Goal: Register for event/course

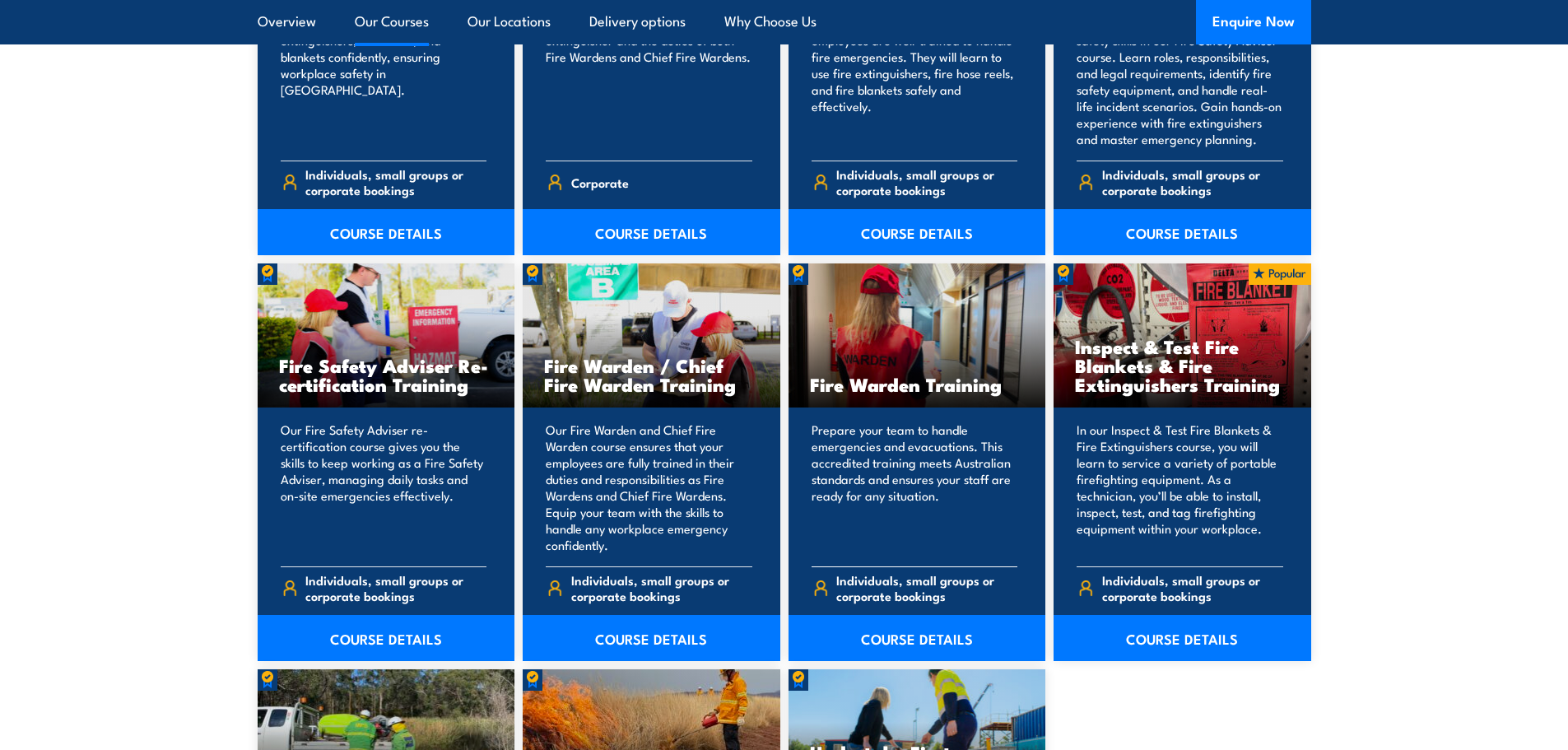
scroll to position [1976, 0]
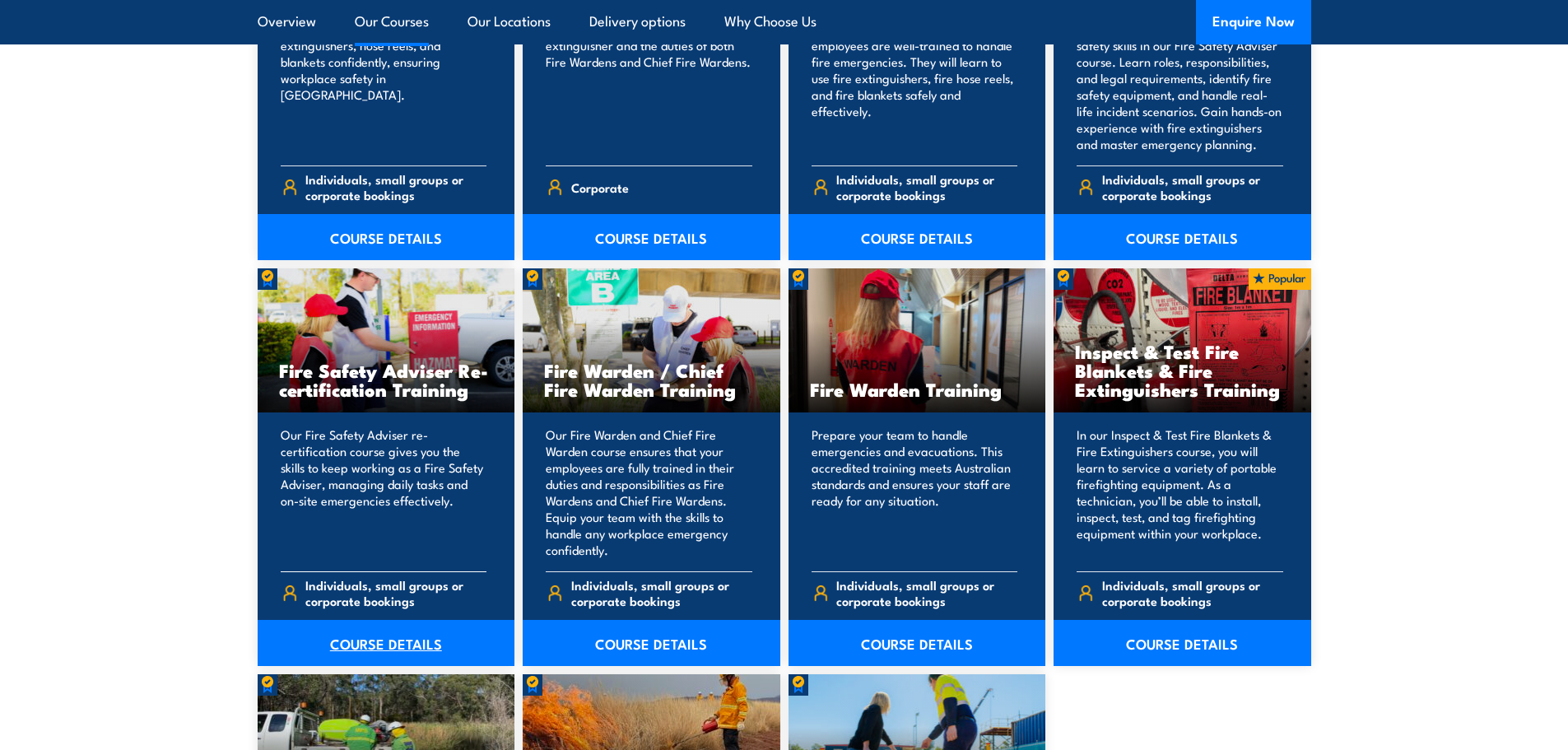
click at [383, 641] on link "COURSE DETAILS" at bounding box center [386, 642] width 258 height 46
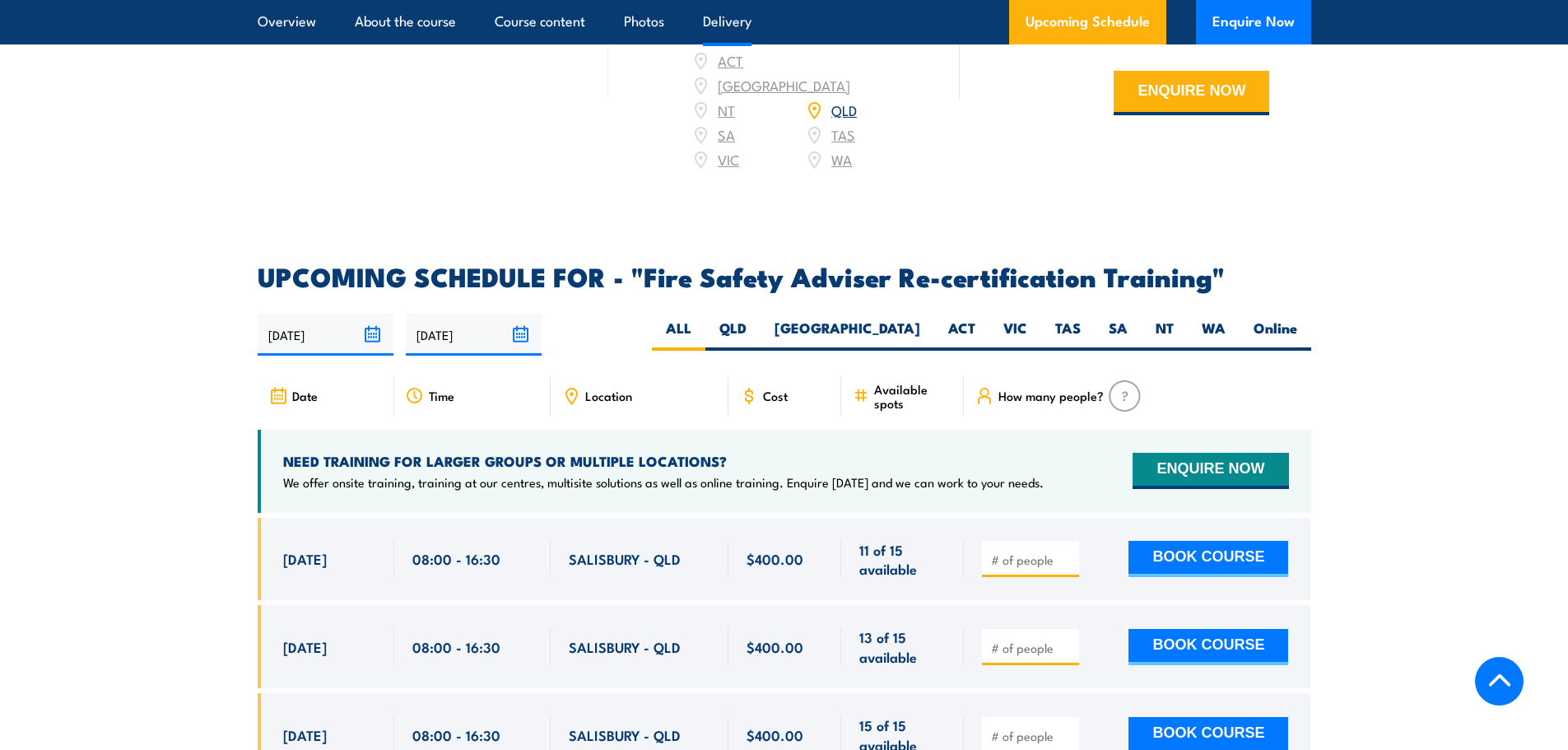
scroll to position [2471, 0]
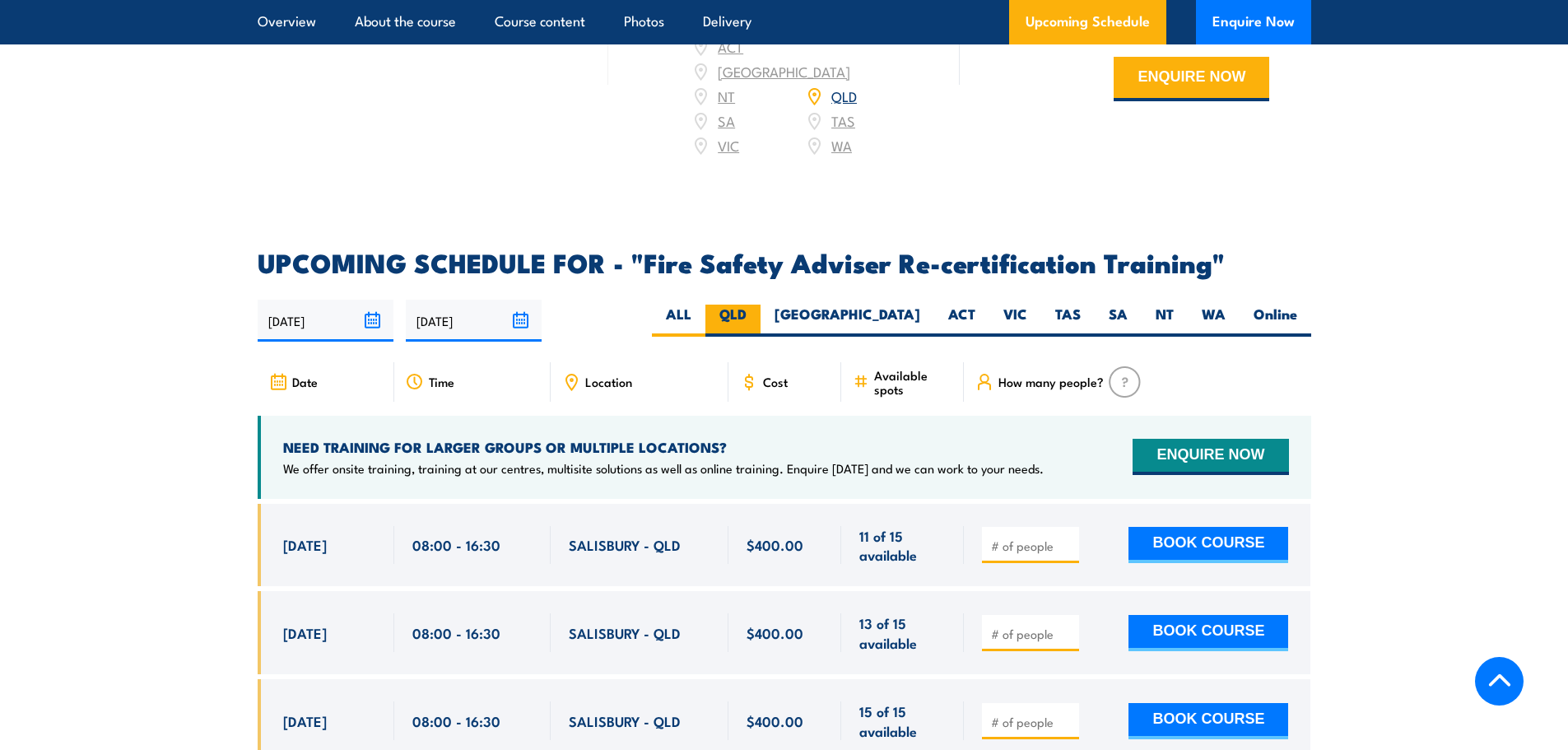
click at [760, 310] on label "QLD" at bounding box center [733, 321] width 55 height 32
click at [757, 310] on input "QLD" at bounding box center [752, 309] width 10 height 10
radio input "true"
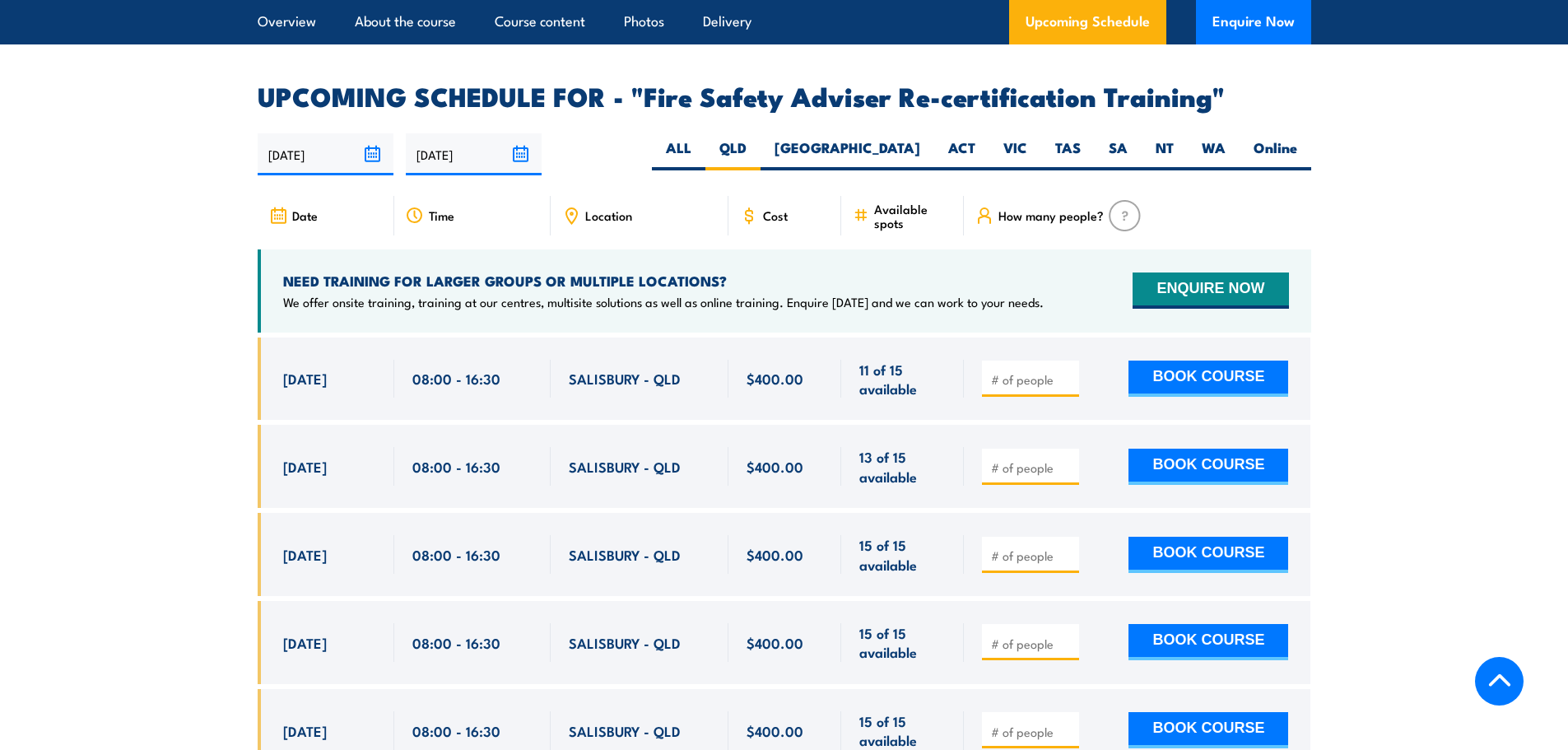
scroll to position [2714, 0]
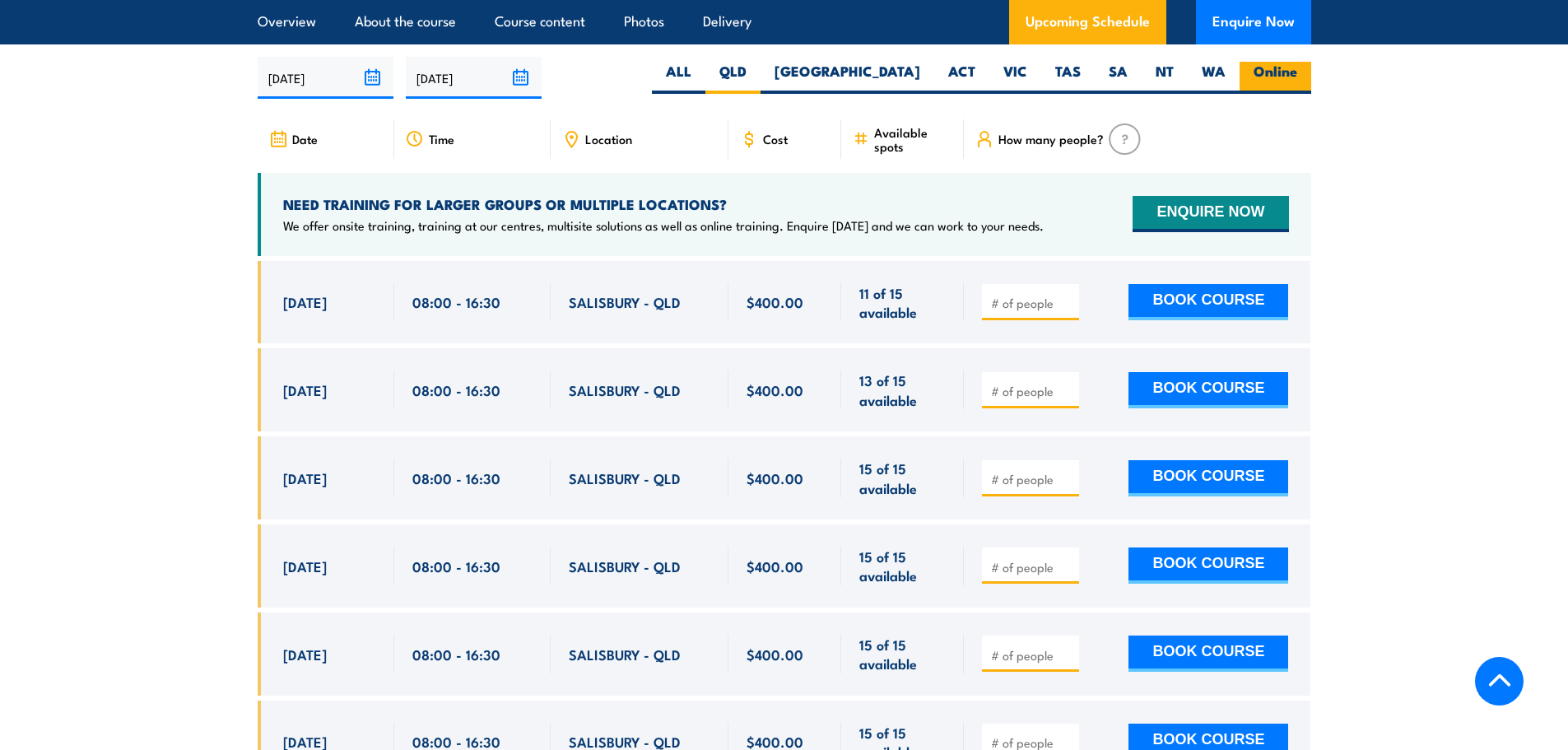
click at [1280, 62] on label "Online" at bounding box center [1275, 78] width 71 height 32
click at [1298, 62] on input "Online" at bounding box center [1303, 67] width 10 height 10
radio input "true"
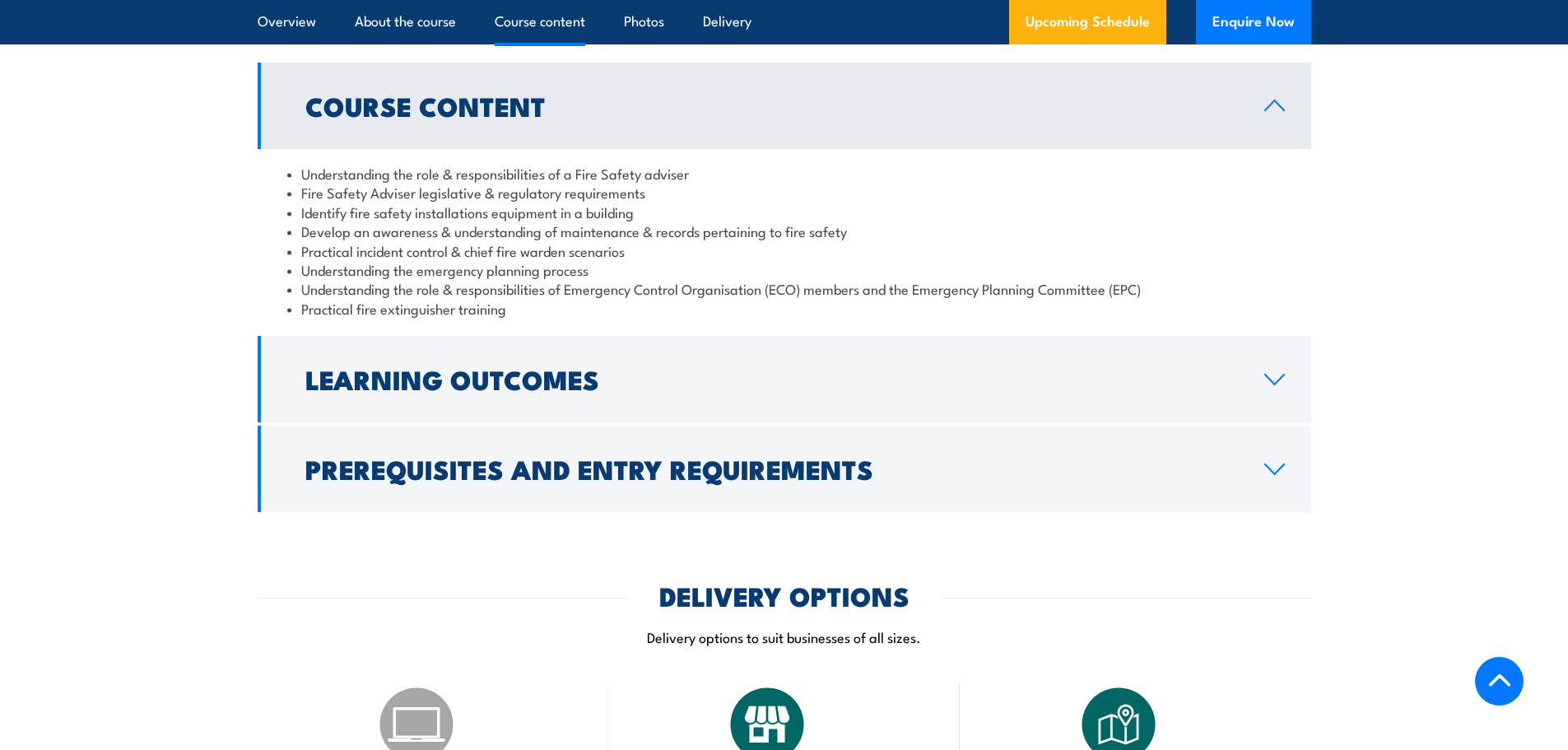
scroll to position [1478, 0]
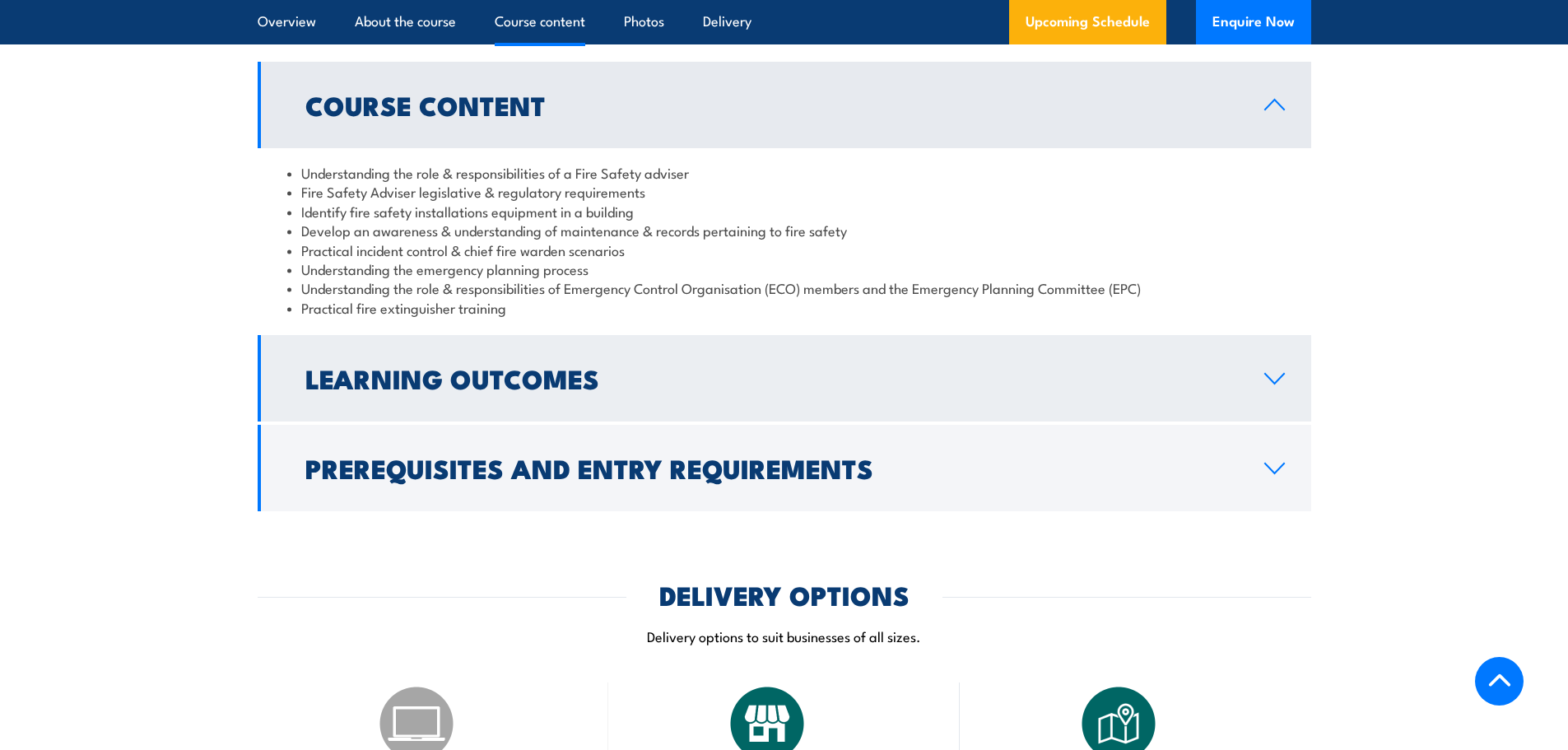
click at [542, 389] on h2 "Learning Outcomes" at bounding box center [772, 378] width 932 height 23
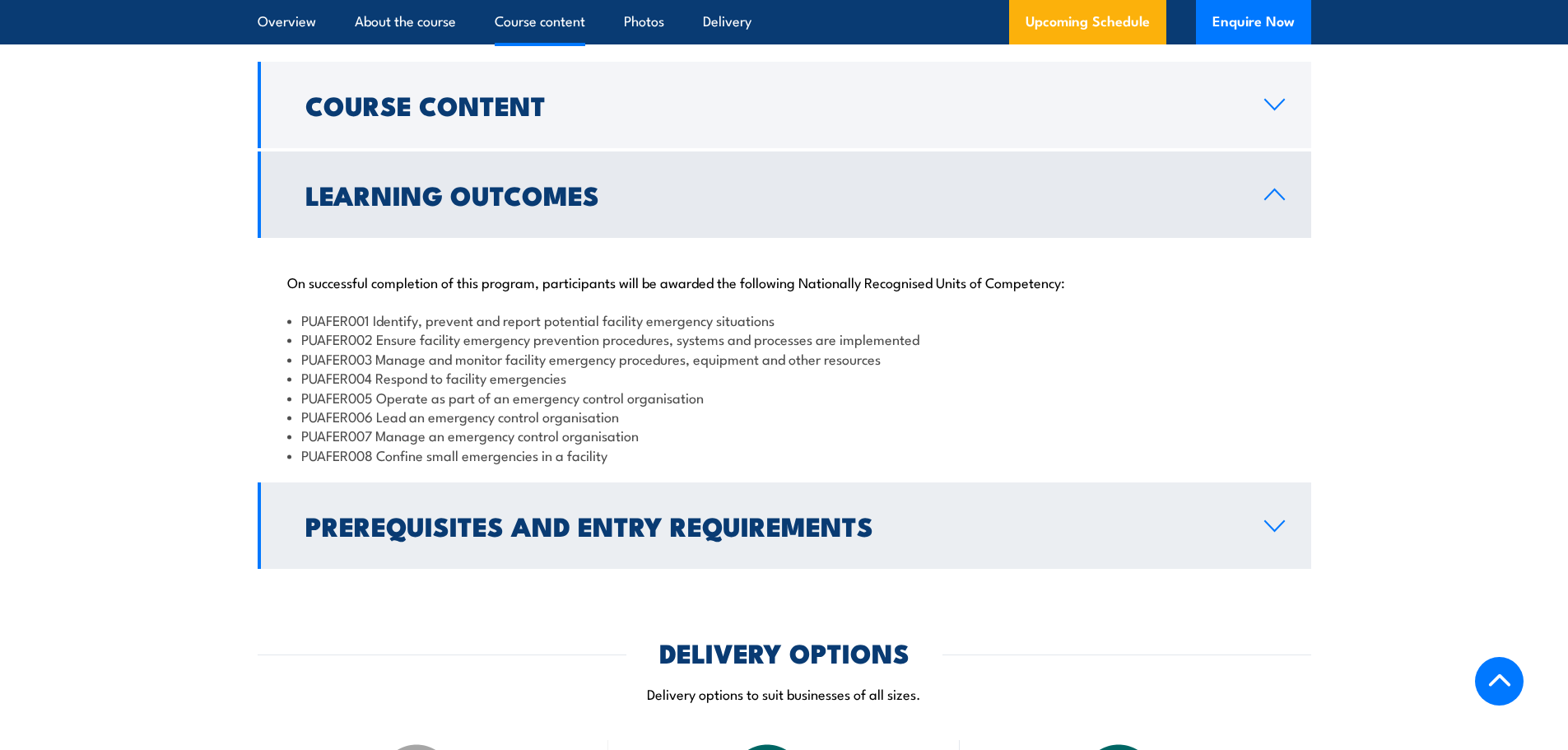
click at [510, 537] on h2 "Prerequisites and Entry Requirements" at bounding box center [772, 525] width 932 height 23
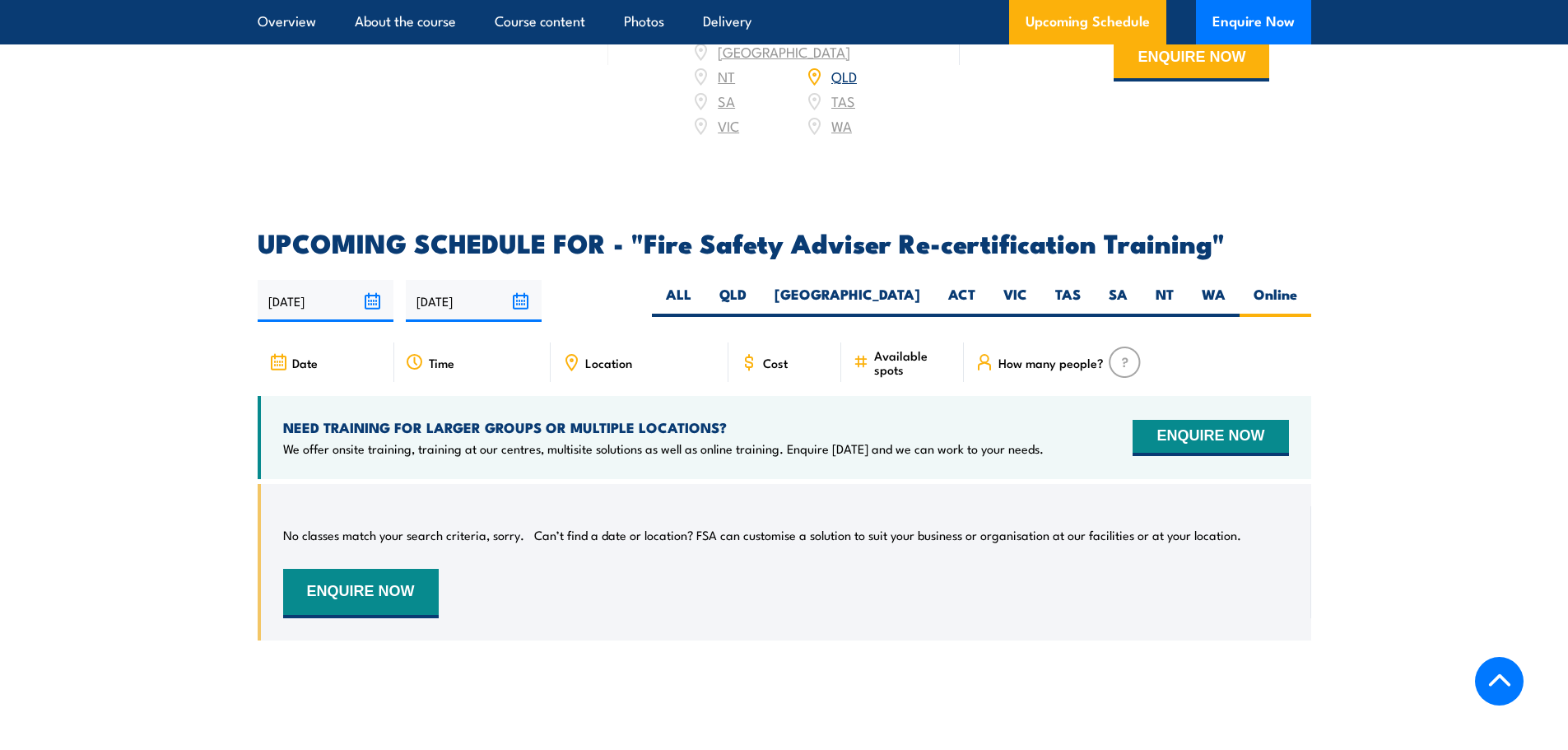
scroll to position [2631, 0]
click at [760, 293] on label "QLD" at bounding box center [733, 300] width 55 height 32
click at [757, 293] on input "QLD" at bounding box center [752, 288] width 10 height 10
radio input "true"
